Goal: Find specific page/section

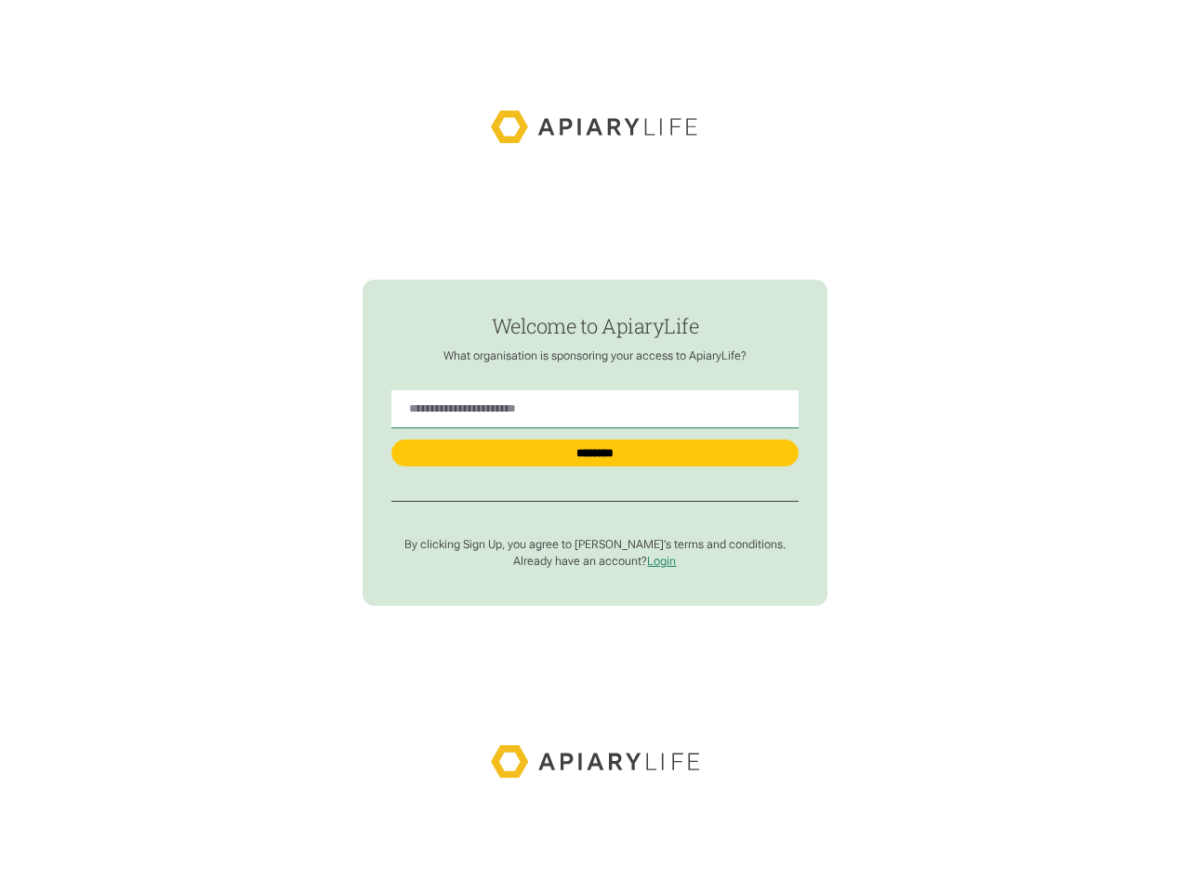
click at [595, 443] on input "********" at bounding box center [594, 453] width 406 height 26
